Goal: Information Seeking & Learning: Find specific fact

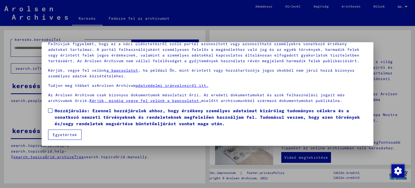
scroll to position [41, 0]
click at [50, 110] on span at bounding box center [50, 110] width 4 height 4
click at [54, 134] on font "Egyetértek" at bounding box center [65, 133] width 24 height 5
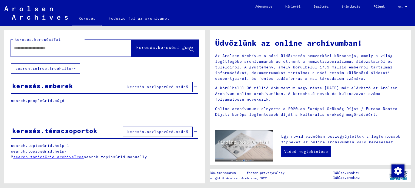
scroll to position [0, 0]
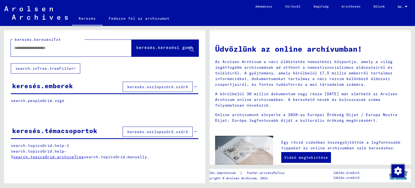
click at [140, 16] on font "Fedezze fel az archívumot" at bounding box center [139, 18] width 61 height 5
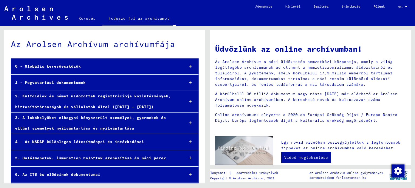
click at [62, 66] on font "0 - Globális keresőeszközök" at bounding box center [48, 66] width 66 height 5
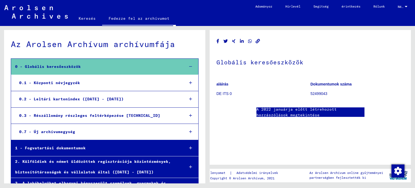
click at [54, 82] on font "0.1 - Központi névjegyzék" at bounding box center [49, 82] width 61 height 5
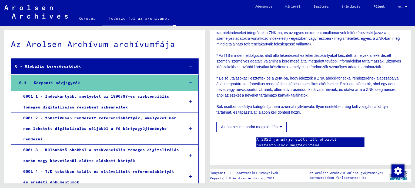
scroll to position [297, 0]
click at [76, 96] on font "0001 1 - Indexkártyák, amelyeket az 1996/97-es szekvenciális tömeges digitalizá…" at bounding box center [96, 101] width 146 height 15
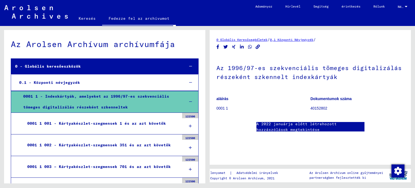
scroll to position [81, 0]
click at [46, 83] on font "0.1 - Központi névjegyzék" at bounding box center [49, 82] width 61 height 5
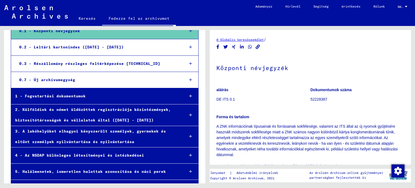
scroll to position [54, 0]
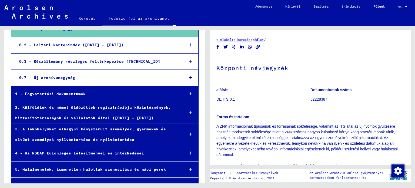
click at [65, 97] on div "1 - Fogvatartási dokumentumok" at bounding box center [95, 94] width 169 height 11
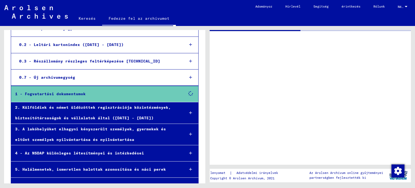
scroll to position [54, 0]
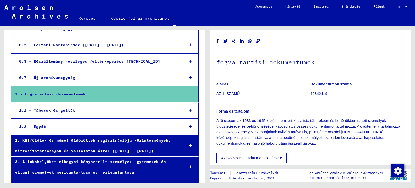
click at [59, 109] on font "1.1 - Táborok és gettók" at bounding box center [47, 110] width 56 height 5
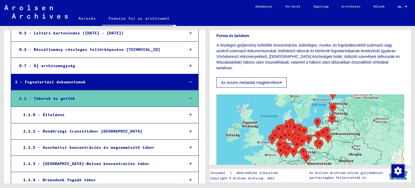
scroll to position [108, 0]
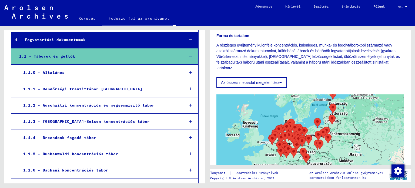
click at [107, 89] on font "1.1.1 – Rendőrségi tranzittábor [GEOGRAPHIC_DATA]" at bounding box center [82, 88] width 119 height 5
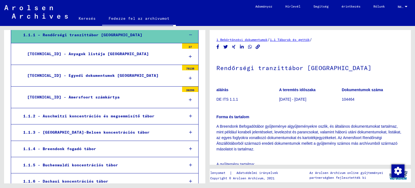
scroll to position [189, 0]
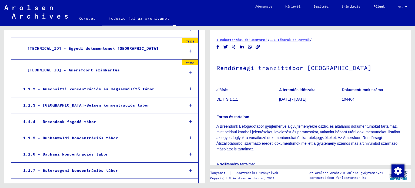
click at [78, 89] on font "1.1.2 - Auschwitzi koncentrációs és megsemmisítő tábor" at bounding box center [88, 88] width 131 height 5
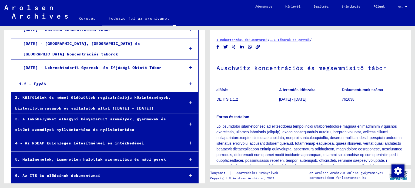
scroll to position [1308, 0]
click at [73, 156] on font "5. Halálmenetek, ismeretlen halottak azonosítása és náci perek" at bounding box center [90, 158] width 151 height 5
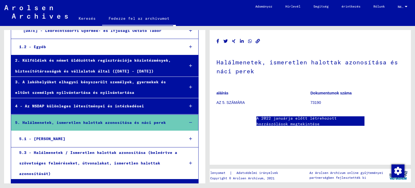
scroll to position [1356, 0]
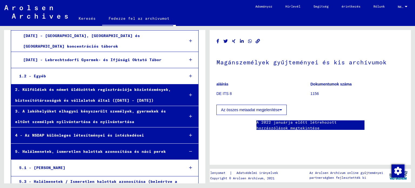
scroll to position [1312, 0]
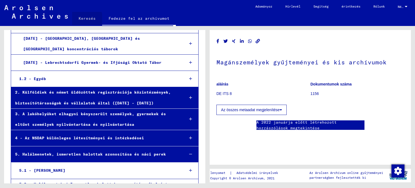
click at [83, 19] on font "Keresés" at bounding box center [87, 18] width 17 height 5
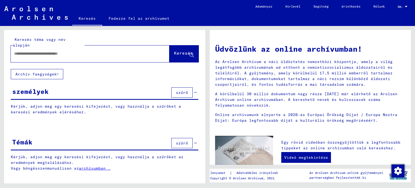
click at [68, 51] on input "text" at bounding box center [83, 54] width 139 height 6
type input "**********"
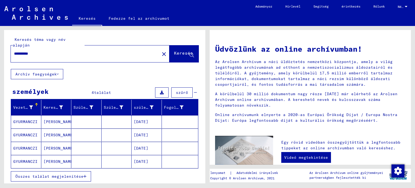
click at [22, 119] on font "GYURMANCZI" at bounding box center [25, 121] width 24 height 5
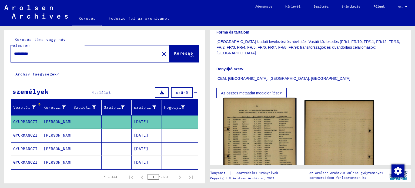
scroll to position [117, 0]
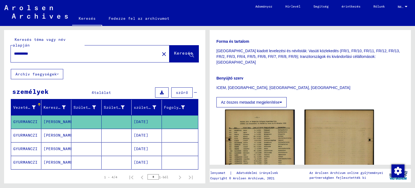
click at [17, 133] on mat-cell "GYURMANCZI" at bounding box center [26, 135] width 30 height 13
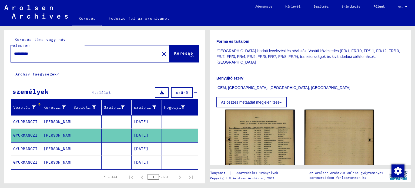
click at [19, 146] on font "GYURMANCZI" at bounding box center [25, 148] width 24 height 5
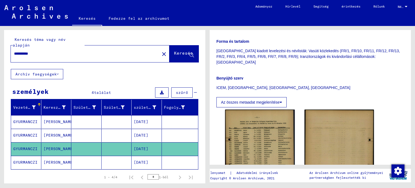
click at [20, 157] on icon at bounding box center [23, 166] width 14 height 22
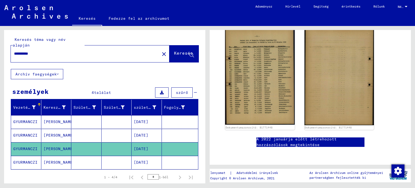
scroll to position [0, 0]
